Goal: Information Seeking & Learning: Learn about a topic

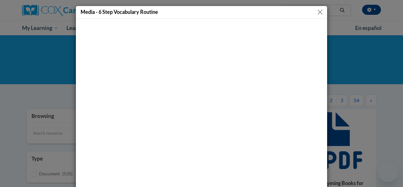
scroll to position [405, 0]
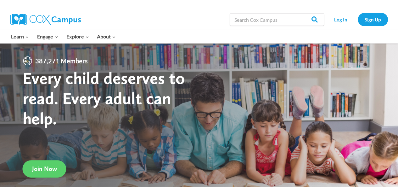
drag, startPoint x: 0, startPoint y: 0, endPoint x: 401, endPoint y: -25, distance: 401.3
click at [341, 22] on link "Log In" at bounding box center [340, 19] width 27 height 13
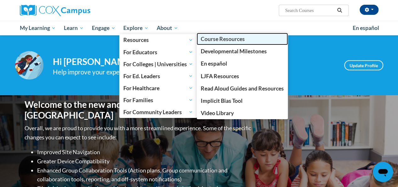
click at [215, 40] on span "Course Resources" at bounding box center [223, 39] width 44 height 7
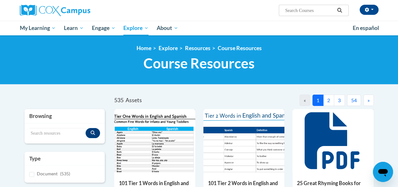
click at [215, 40] on div "<en>Home</en><fr>Accueil</fr><de>Zuhause</de><it>Casa</it><es>Casa</es><pt>Casa…" at bounding box center [199, 59] width 398 height 49
click at [309, 10] on input "Search..." at bounding box center [309, 11] width 50 height 8
type input "comprehension lesson framework"
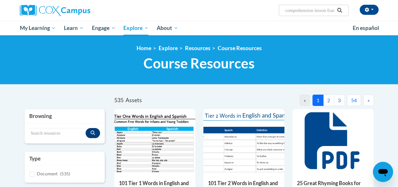
click at [339, 8] on icon "Search" at bounding box center [340, 10] width 6 height 5
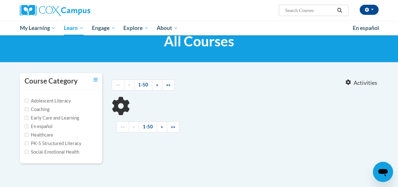
type input "comprehension lesson framework"
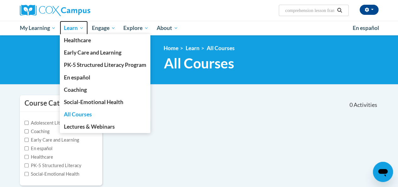
click at [69, 27] on span "Learn" at bounding box center [74, 28] width 20 height 8
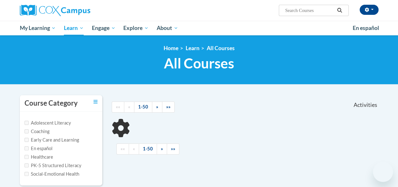
click at [91, 28] on link "Engage" at bounding box center [104, 28] width 32 height 14
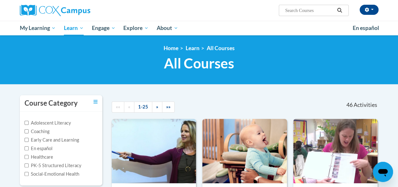
click at [330, 57] on h1 "All Courses All Courses" at bounding box center [199, 63] width 359 height 17
click at [296, 12] on input "Search..." at bounding box center [309, 11] width 50 height 8
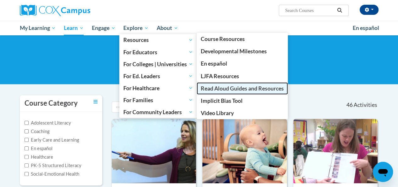
click at [218, 92] on link "Read Aloud Guides and Resources" at bounding box center [242, 88] width 91 height 12
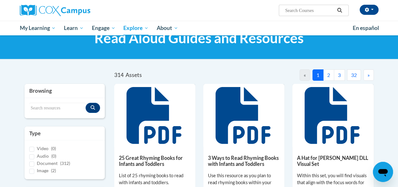
scroll to position [35, 0]
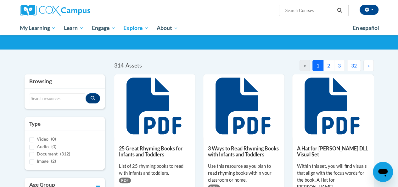
click at [326, 65] on button "2" at bounding box center [328, 65] width 11 height 11
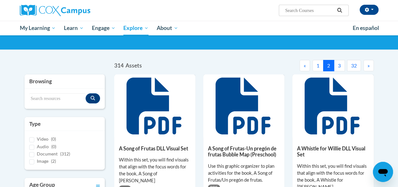
click at [299, 9] on input "Search..." at bounding box center [309, 11] width 50 height 8
type input "comprehension framework"
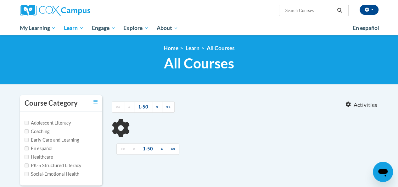
type input "comprehension framework"
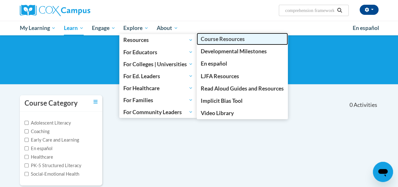
click at [208, 41] on span "Course Resources" at bounding box center [223, 39] width 44 height 7
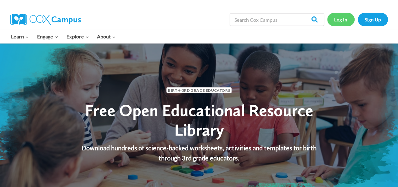
click at [340, 19] on link "Log In" at bounding box center [340, 19] width 27 height 13
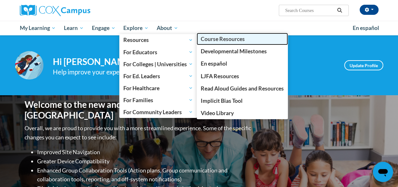
click at [211, 41] on span "Course Resources" at bounding box center [223, 39] width 44 height 7
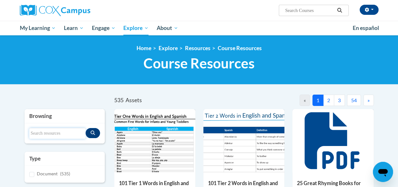
click at [59, 134] on input "Search resources" at bounding box center [57, 133] width 56 height 11
type input "comprehension lesson framework"
click at [91, 133] on icon "Search resources" at bounding box center [93, 132] width 4 height 4
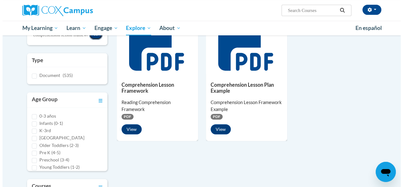
scroll to position [93, 0]
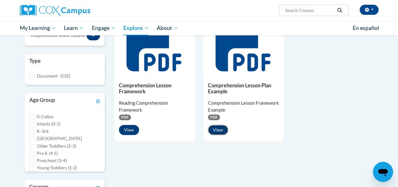
click at [221, 131] on button "View" at bounding box center [218, 130] width 20 height 10
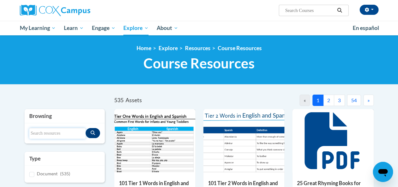
click at [44, 134] on input "Search resources" at bounding box center [57, 133] width 56 height 11
type input "comprehension lesson framework"
click at [93, 131] on icon "Search resources" at bounding box center [93, 132] width 4 height 4
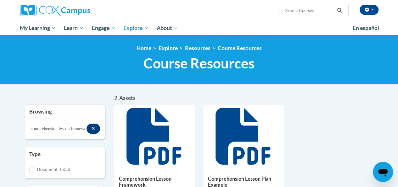
click at [126, 181] on h5 "Comprehension Lesson Framework" at bounding box center [155, 181] width 72 height 12
click at [157, 134] on icon at bounding box center [153, 136] width 55 height 57
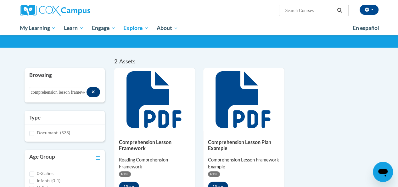
click at [135, 181] on div "View" at bounding box center [155, 186] width 72 height 10
click at [129, 183] on button "View" at bounding box center [129, 186] width 20 height 10
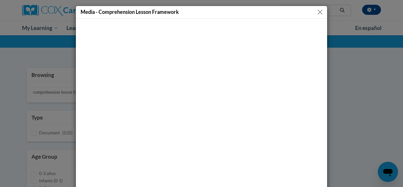
click at [317, 13] on button "Close" at bounding box center [320, 12] width 8 height 8
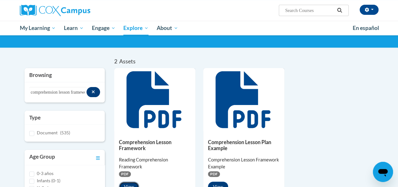
click at [126, 184] on button "View" at bounding box center [129, 186] width 20 height 10
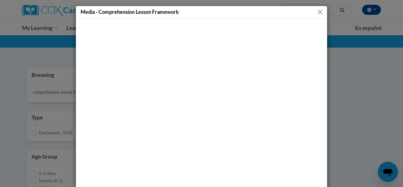
click at [316, 14] on button "Close" at bounding box center [320, 12] width 8 height 8
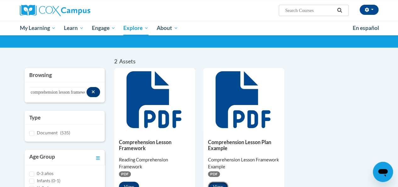
click at [215, 184] on button "View" at bounding box center [218, 186] width 20 height 10
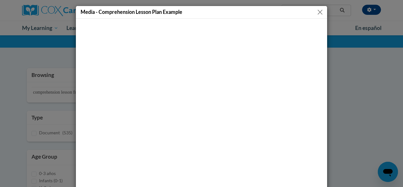
click at [319, 12] on button "Close" at bounding box center [320, 12] width 8 height 8
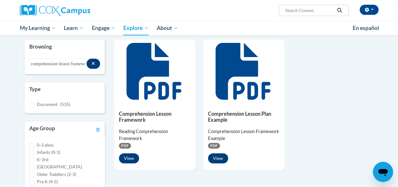
scroll to position [60, 0]
